Goal: Navigation & Orientation: Find specific page/section

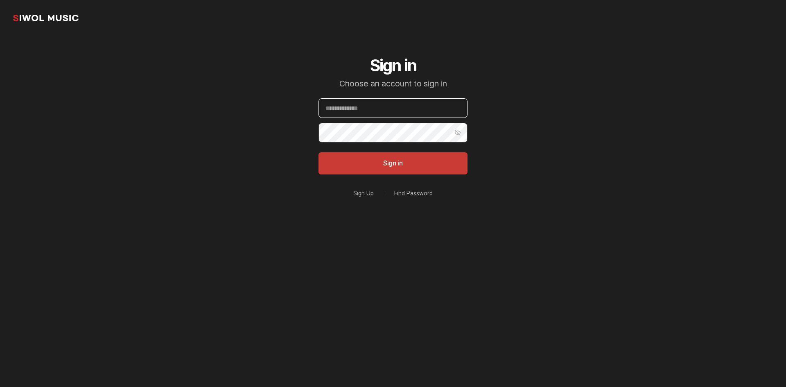
click at [399, 111] on input "Email" at bounding box center [392, 108] width 149 height 20
type input "**********"
click at [318, 152] on button "Sign in" at bounding box center [392, 163] width 149 height 22
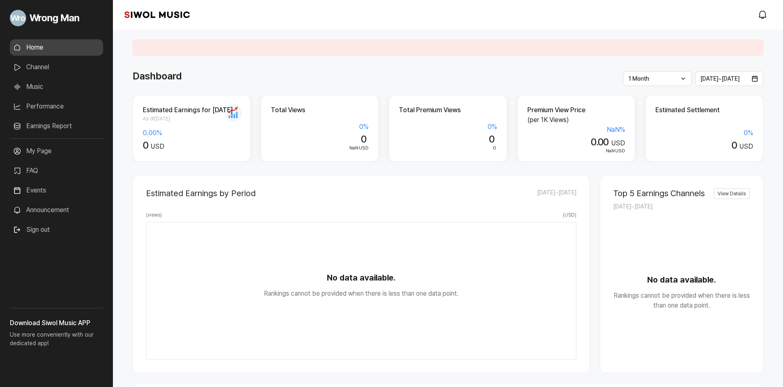
click at [53, 104] on link "Performance" at bounding box center [56, 106] width 93 height 16
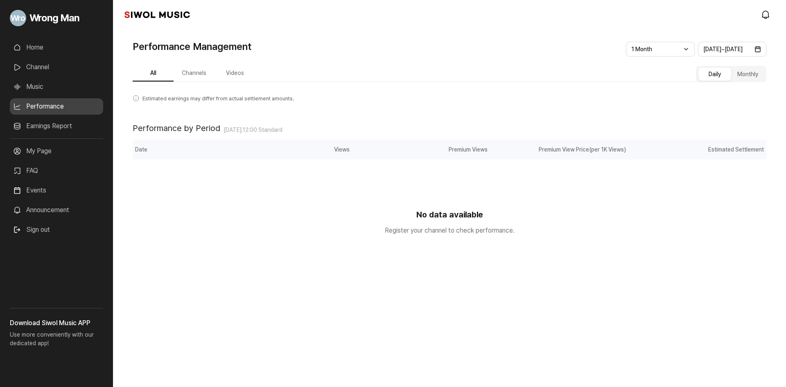
click at [56, 86] on link "Music" at bounding box center [56, 87] width 93 height 16
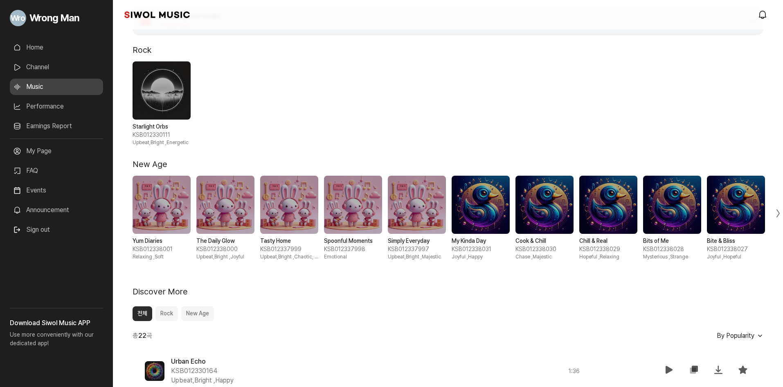
scroll to position [123, 0]
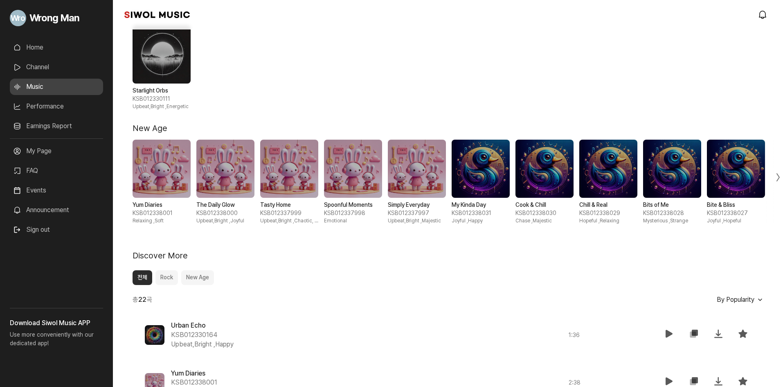
click at [498, 162] on span "6 / 10" at bounding box center [481, 169] width 58 height 58
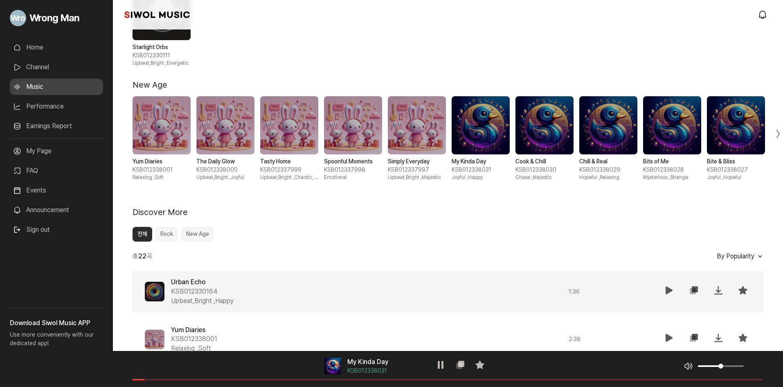
scroll to position [205, 0]
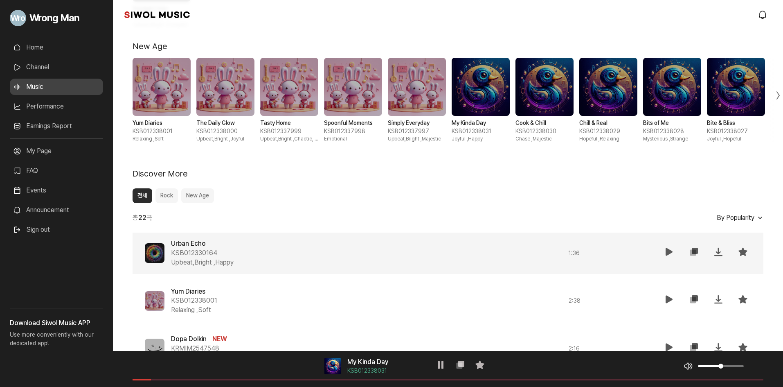
click at [157, 255] on span at bounding box center [155, 253] width 20 height 20
click at [392, 257] on div "Urban Echo KSB012330164 Upbeat,Bright , Happy" at bounding box center [333, 253] width 325 height 28
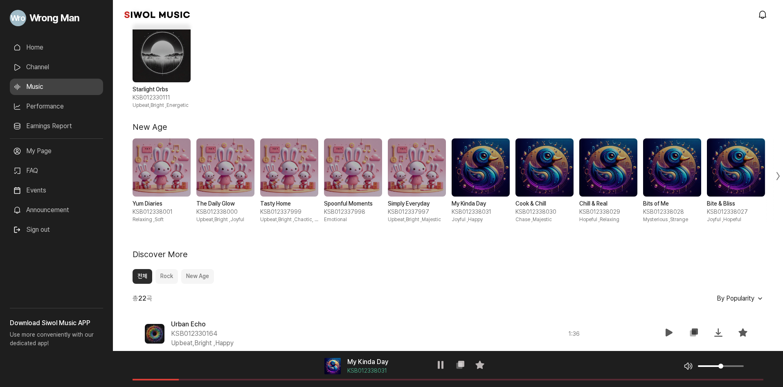
scroll to position [123, 0]
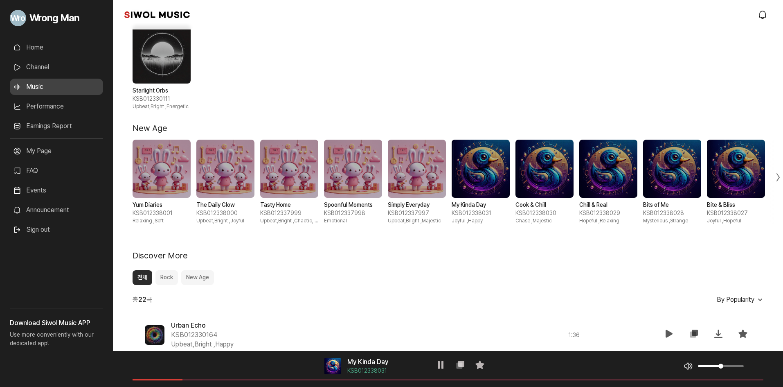
click at [293, 175] on span "3 / 10" at bounding box center [289, 169] width 58 height 58
click at [167, 380] on div "음악 플레이어 Tasty Home KSB012337999 재생 복사 즐겨찾기 음악 볼륨 조절 음원 길이" at bounding box center [448, 369] width 670 height 36
click at [183, 379] on span at bounding box center [448, 379] width 631 height 2
click at [162, 178] on span "1 / 10" at bounding box center [162, 169] width 58 height 58
click at [234, 166] on span "2 / 10" at bounding box center [225, 169] width 58 height 58
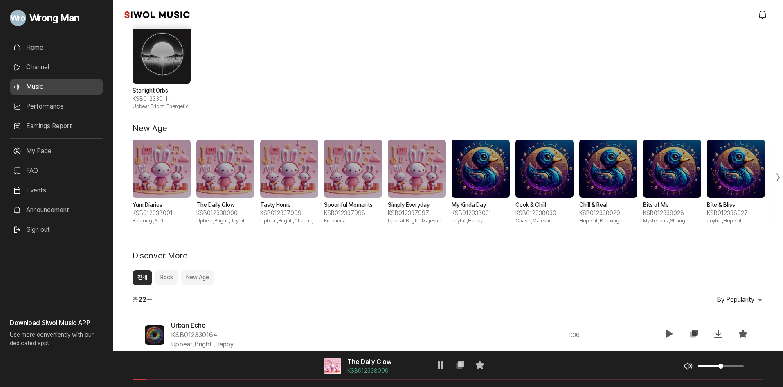
click at [185, 378] on span at bounding box center [448, 379] width 631 height 2
click at [235, 380] on span at bounding box center [448, 379] width 631 height 2
click at [430, 178] on span "5 / 10" at bounding box center [417, 169] width 58 height 58
click at [47, 103] on link "Performance" at bounding box center [56, 106] width 93 height 16
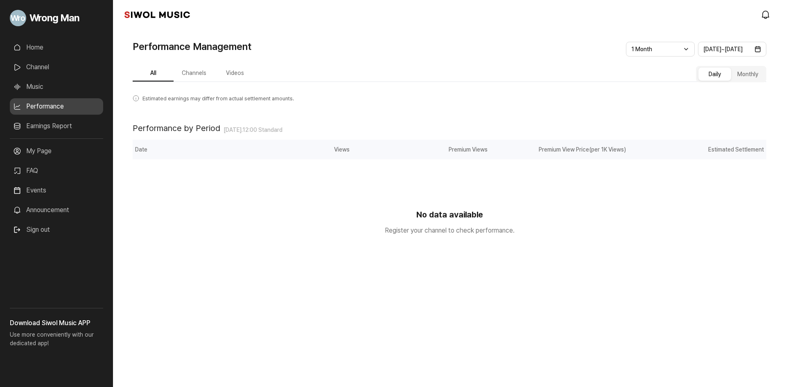
click at [56, 45] on link "Home" at bounding box center [56, 47] width 93 height 16
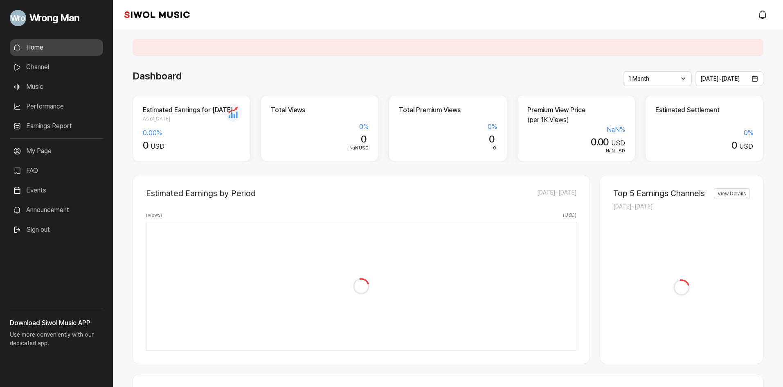
click at [45, 66] on link "Channel" at bounding box center [56, 67] width 93 height 16
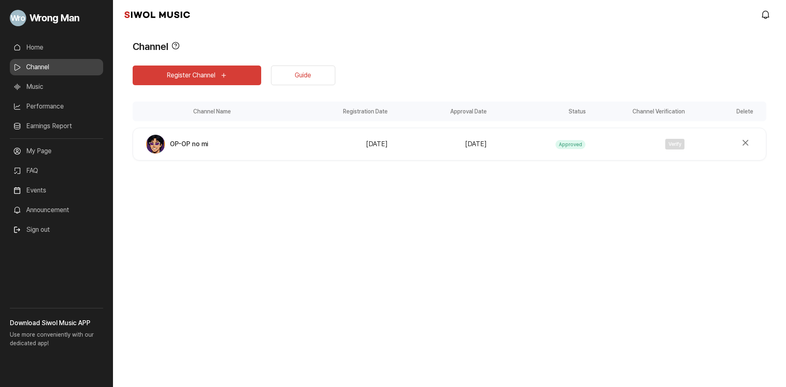
click at [346, 146] on div "[DATE]" at bounding box center [341, 144] width 94 height 10
click at [56, 152] on link "My Page" at bounding box center [56, 151] width 93 height 16
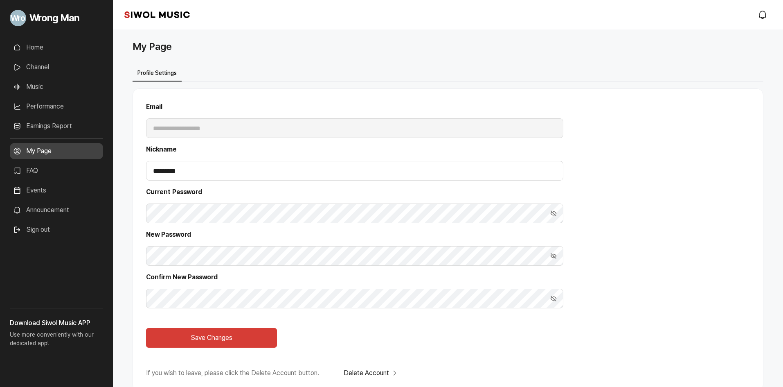
click at [62, 39] on link "Home" at bounding box center [56, 47] width 93 height 16
